Goal: Task Accomplishment & Management: Complete application form

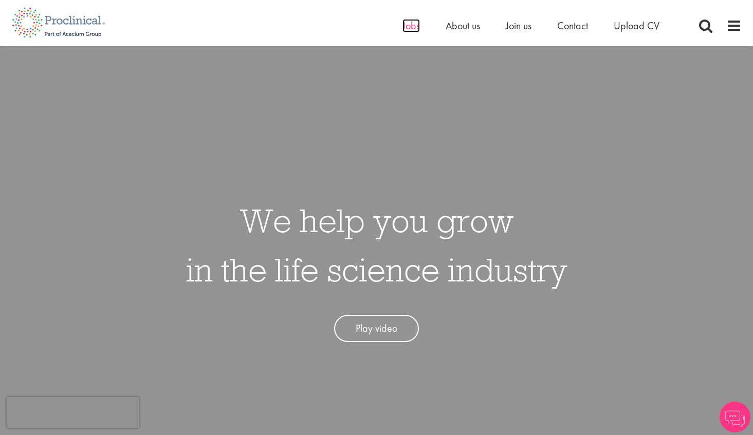
click at [413, 26] on span "Jobs" at bounding box center [410, 25] width 17 height 13
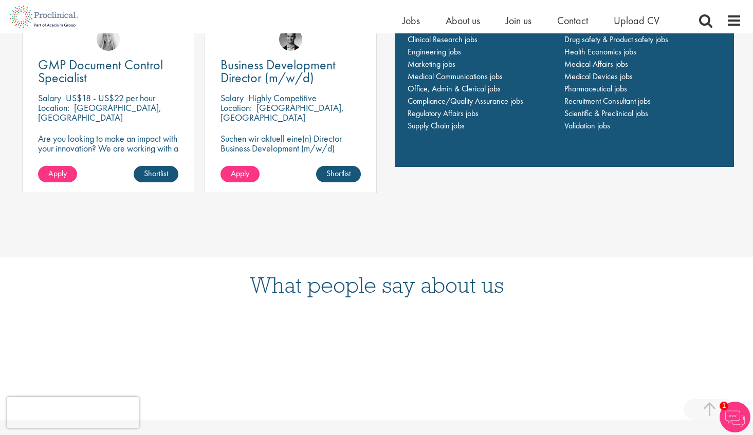
scroll to position [836, 0]
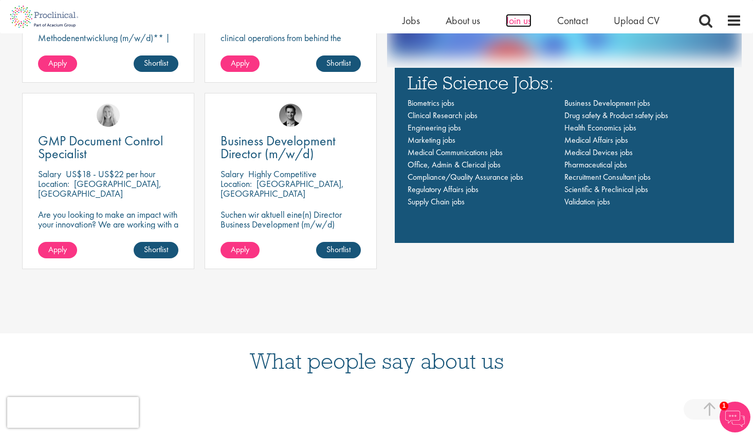
click at [515, 21] on span "Join us" at bounding box center [519, 20] width 26 height 13
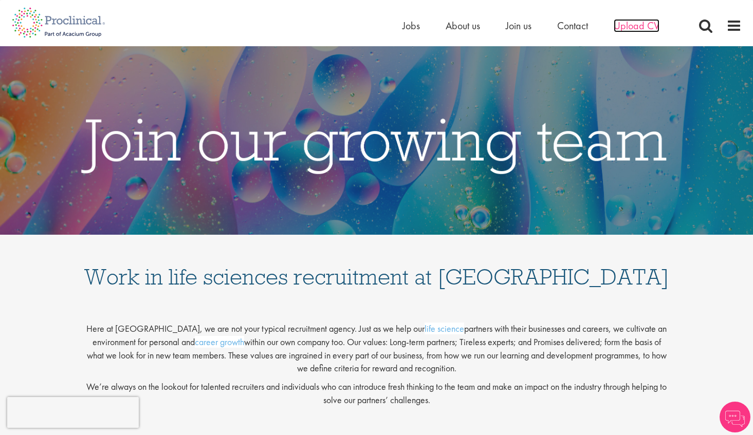
click at [621, 29] on span "Upload CV" at bounding box center [637, 25] width 46 height 13
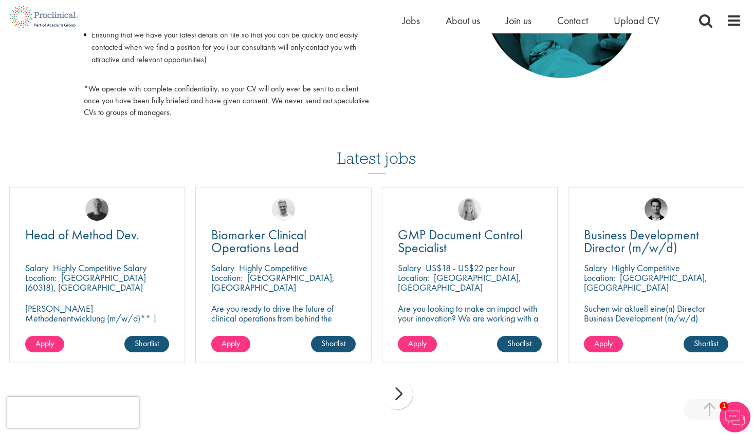
scroll to position [641, 0]
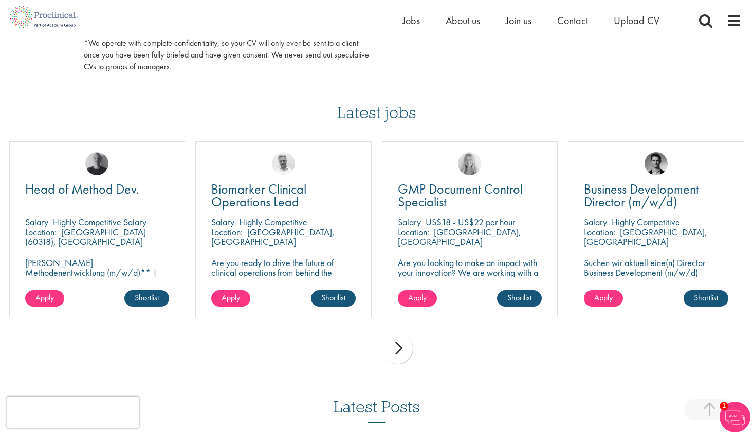
click at [404, 351] on div "next" at bounding box center [397, 348] width 31 height 31
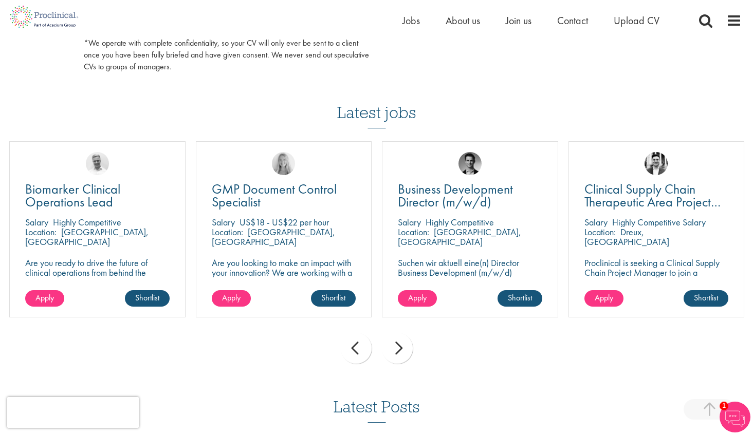
click at [404, 350] on div "next" at bounding box center [397, 348] width 31 height 31
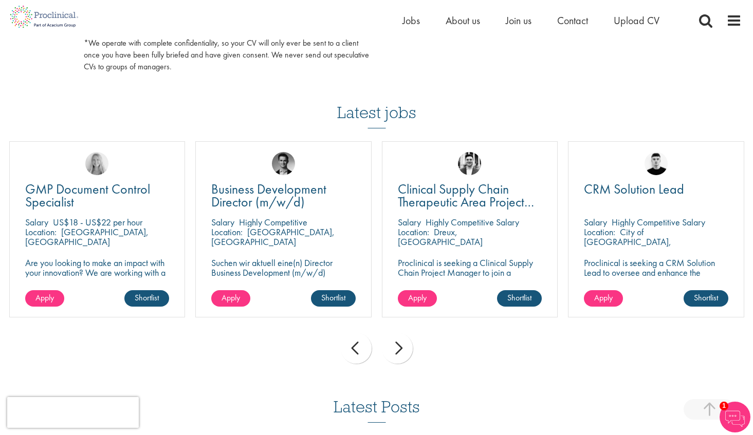
click at [404, 350] on div "next" at bounding box center [397, 348] width 31 height 31
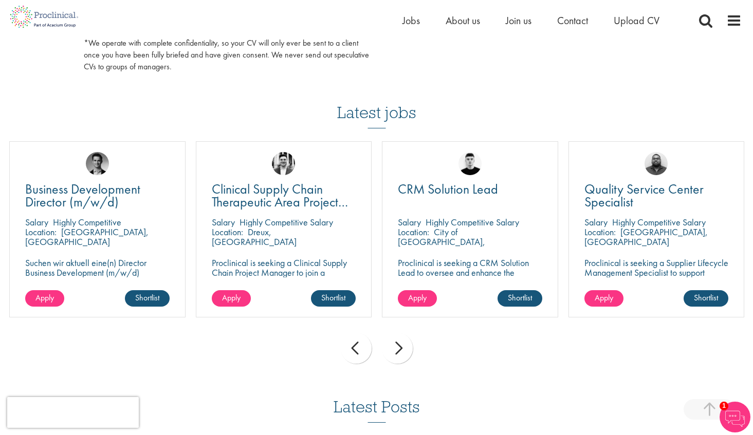
click at [404, 350] on div "next" at bounding box center [397, 348] width 31 height 31
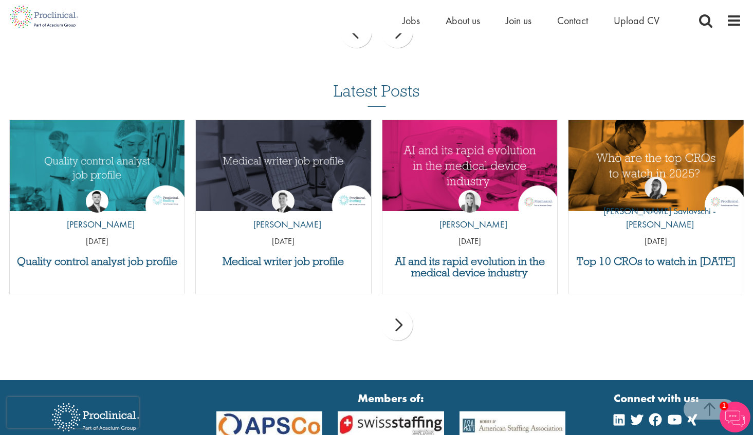
scroll to position [970, 0]
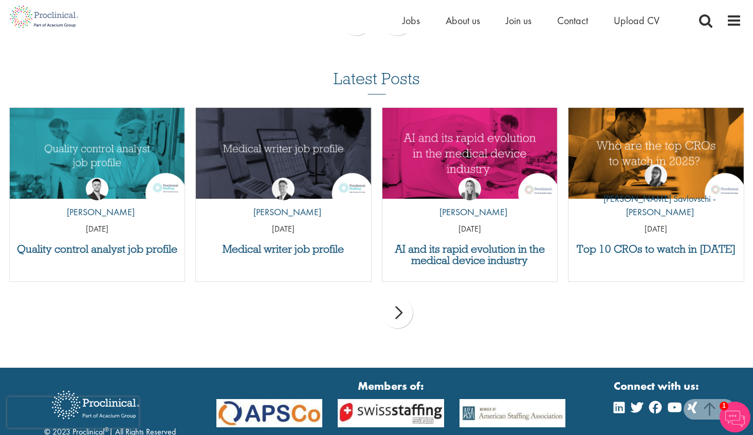
click at [400, 21] on div "Home Jobs About us Join us Contact Upload CV" at bounding box center [372, 16] width 737 height 33
click at [408, 20] on span "Jobs" at bounding box center [410, 20] width 17 height 13
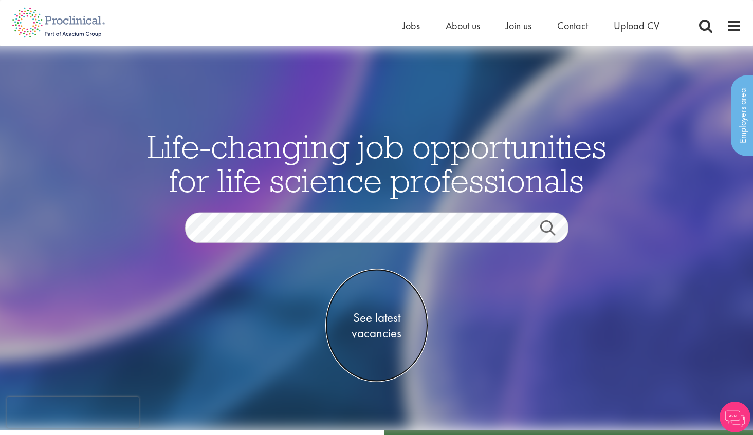
click at [369, 324] on span "See latest vacancies" at bounding box center [376, 325] width 103 height 31
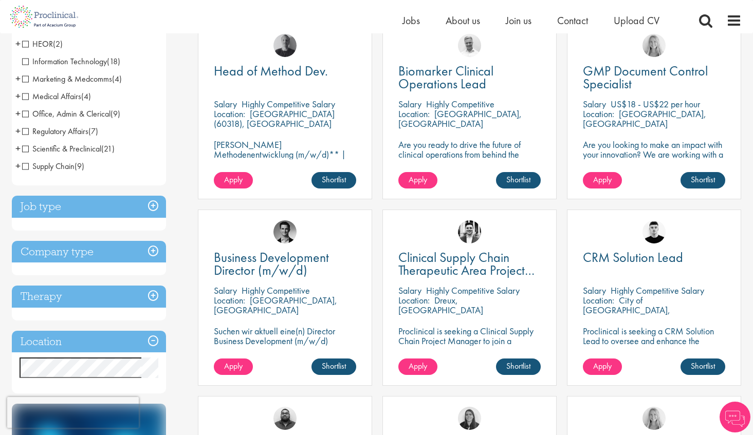
scroll to position [278, 0]
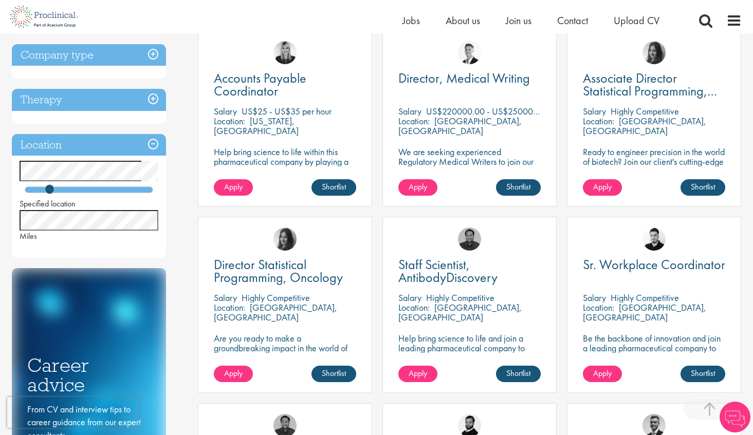
scroll to position [497, 0]
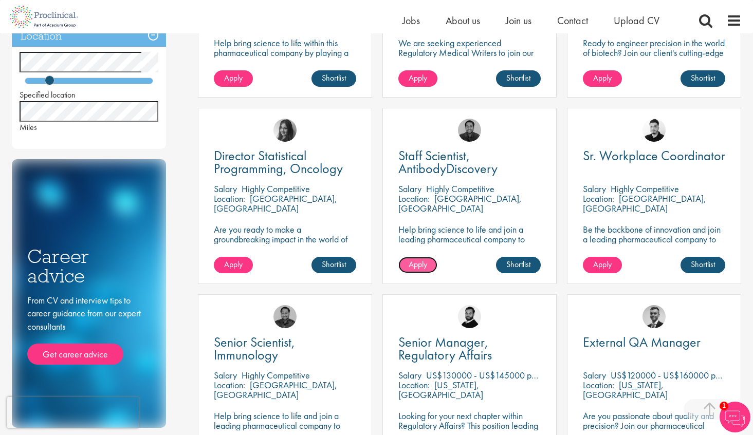
click at [417, 265] on span "Apply" at bounding box center [418, 264] width 18 height 11
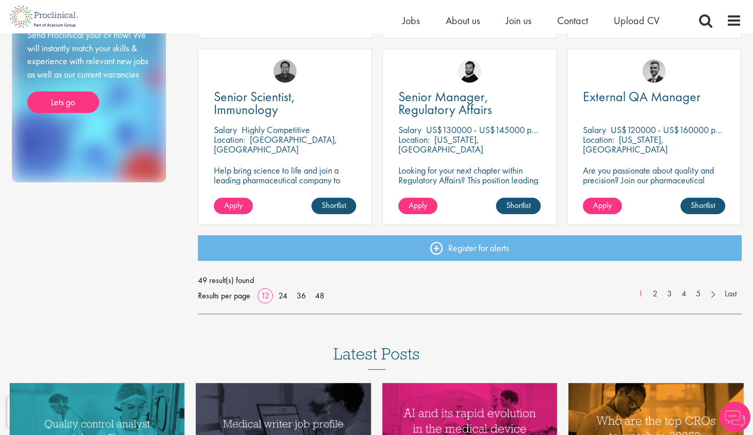
scroll to position [715, 0]
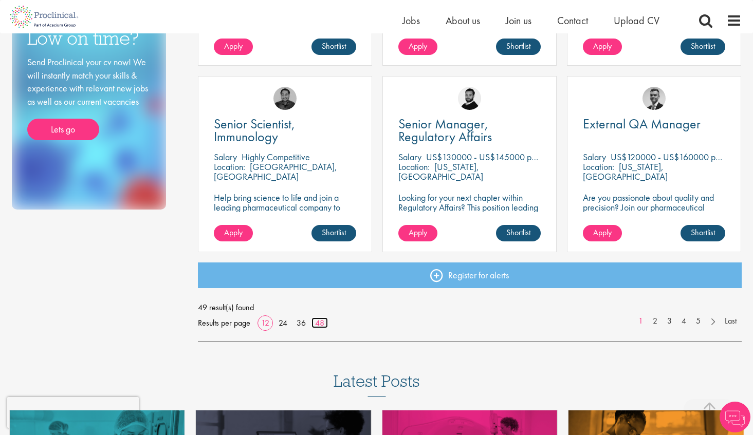
click at [314, 323] on link "48" at bounding box center [319, 323] width 16 height 11
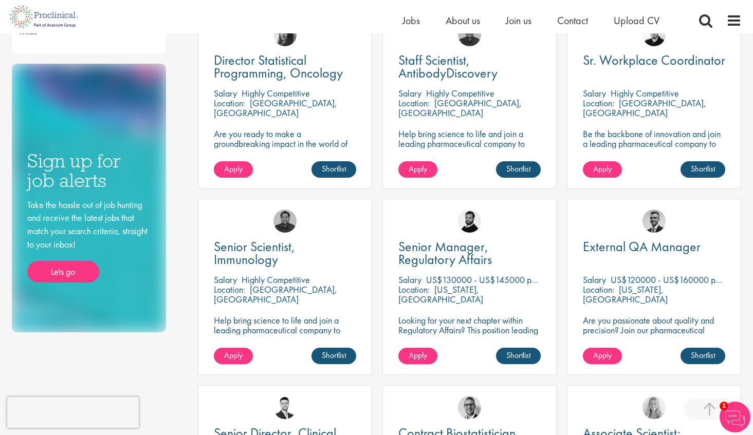
scroll to position [139, 0]
